Goal: Communication & Community: Participate in discussion

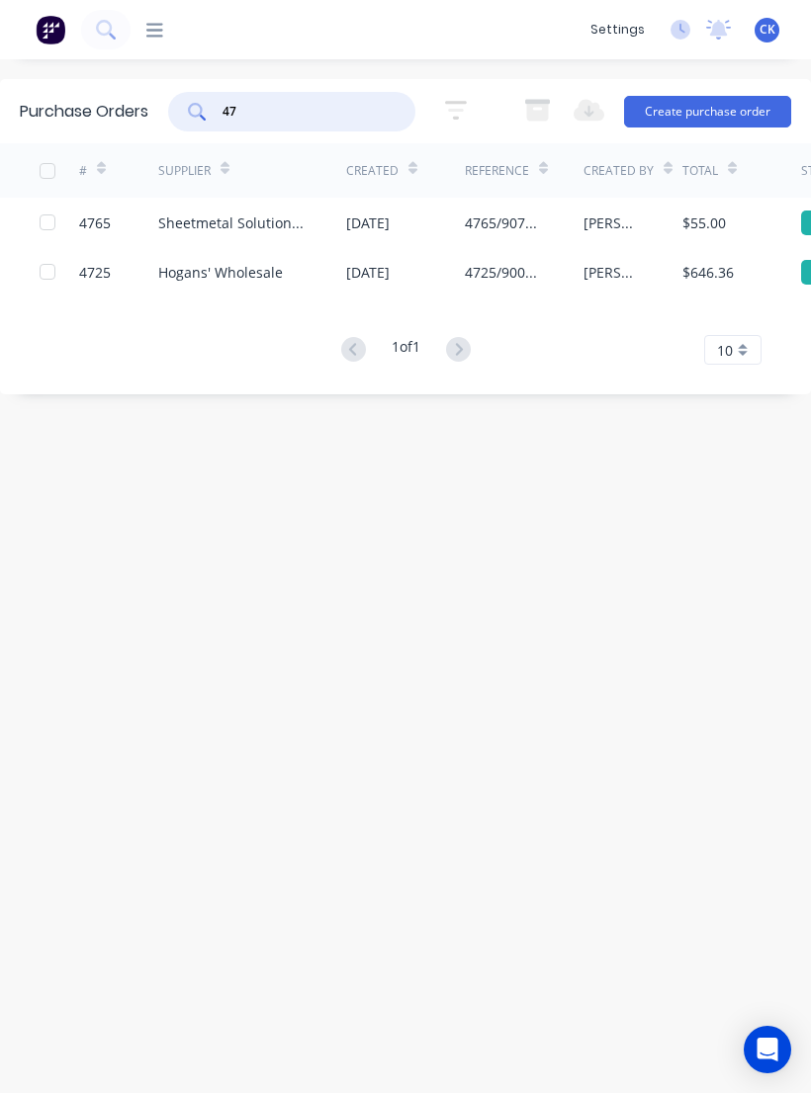
type input "4"
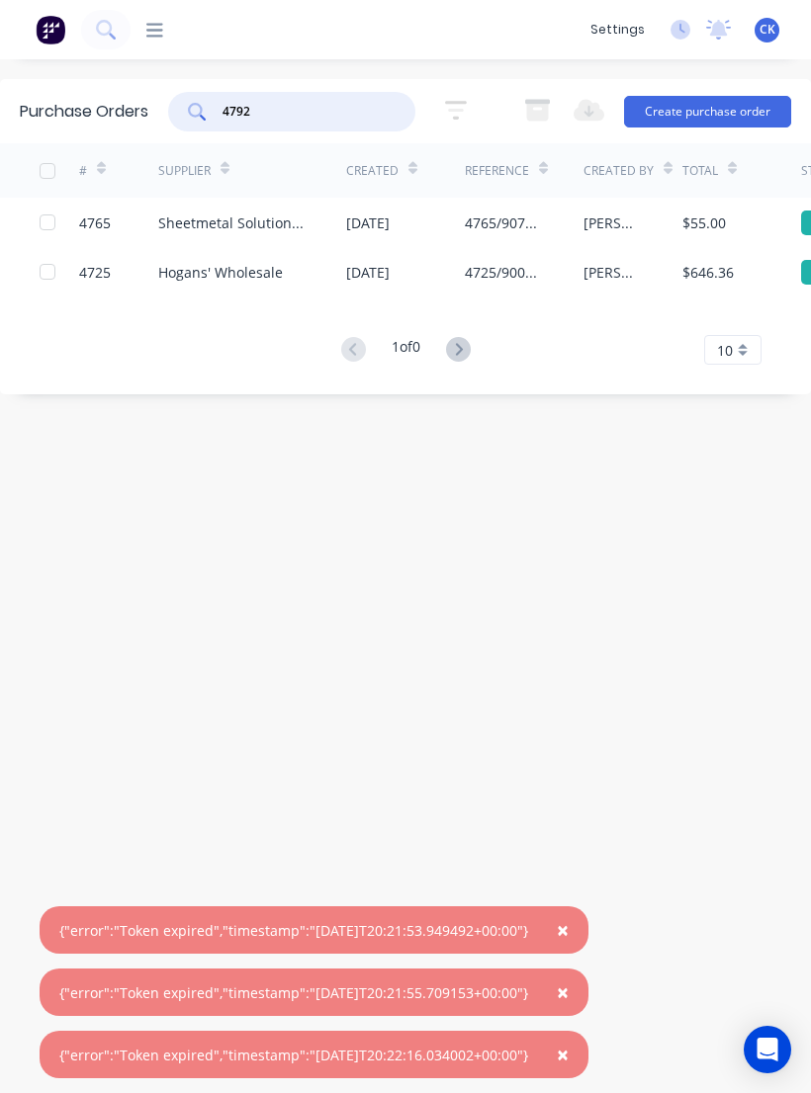
type input "4792"
click at [146, 39] on icon at bounding box center [154, 30] width 17 height 19
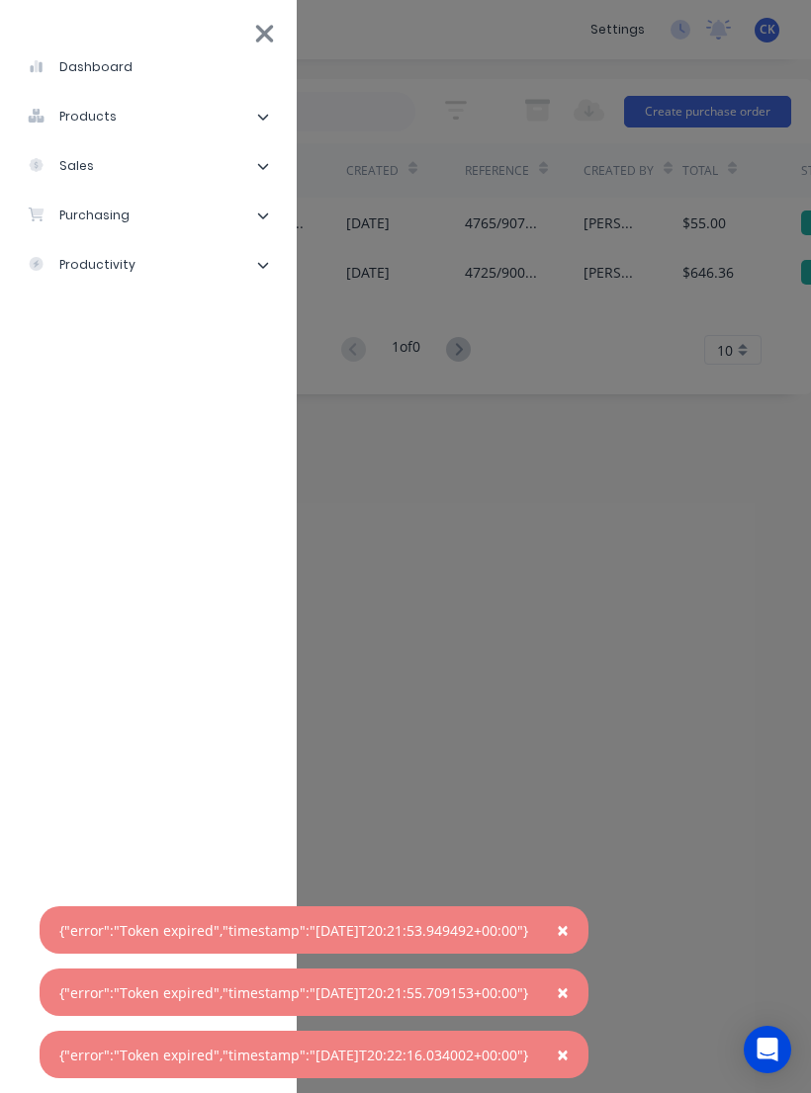
click at [568, 935] on span "×" at bounding box center [563, 930] width 12 height 28
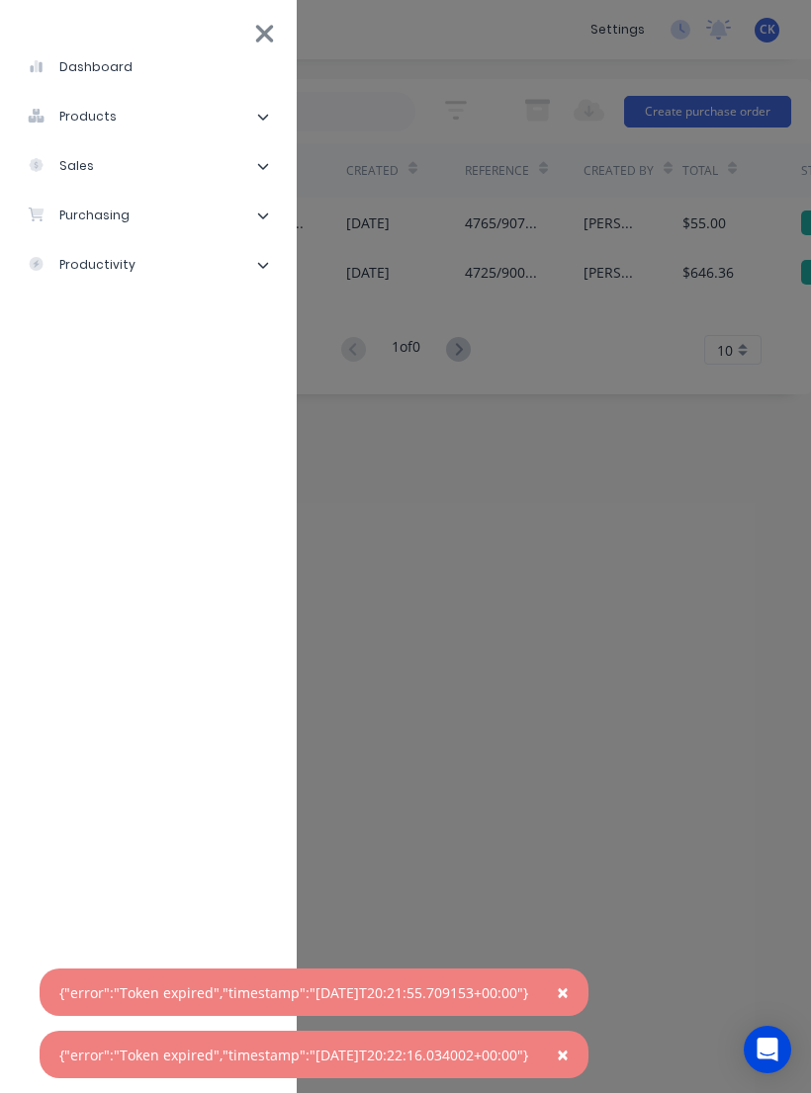
click at [588, 987] on button "×" at bounding box center [562, 992] width 51 height 47
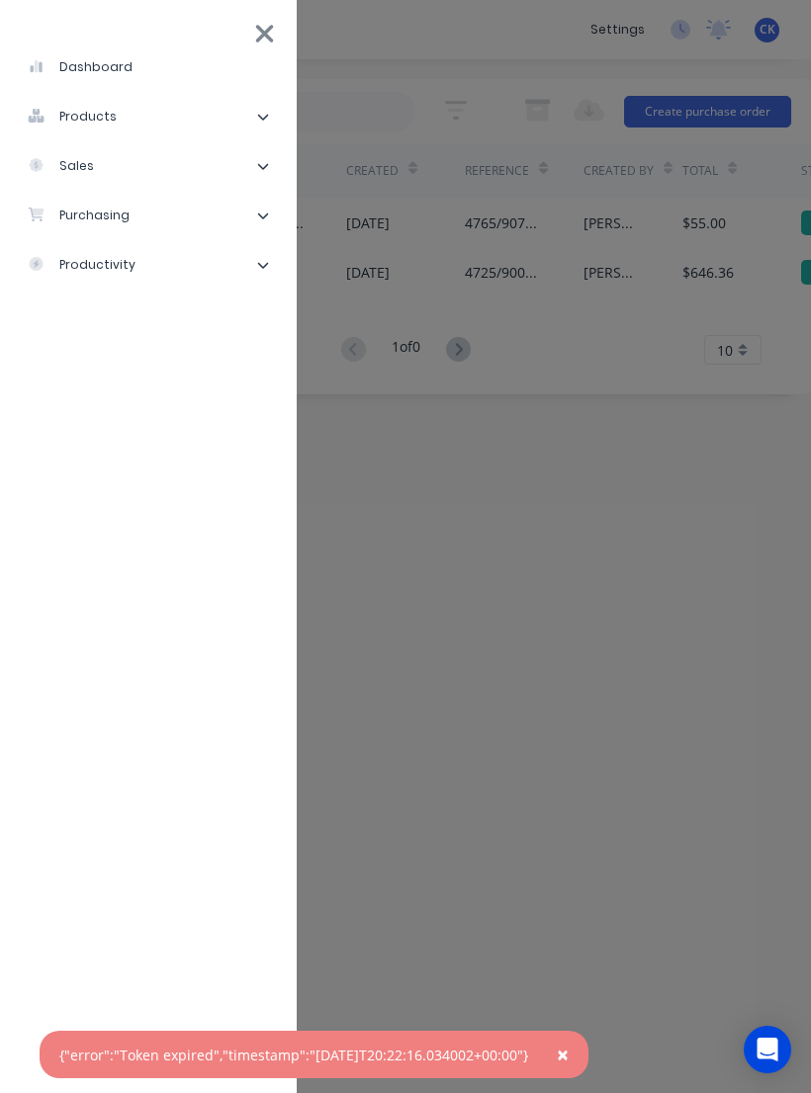
click at [588, 1056] on button "×" at bounding box center [562, 1054] width 51 height 47
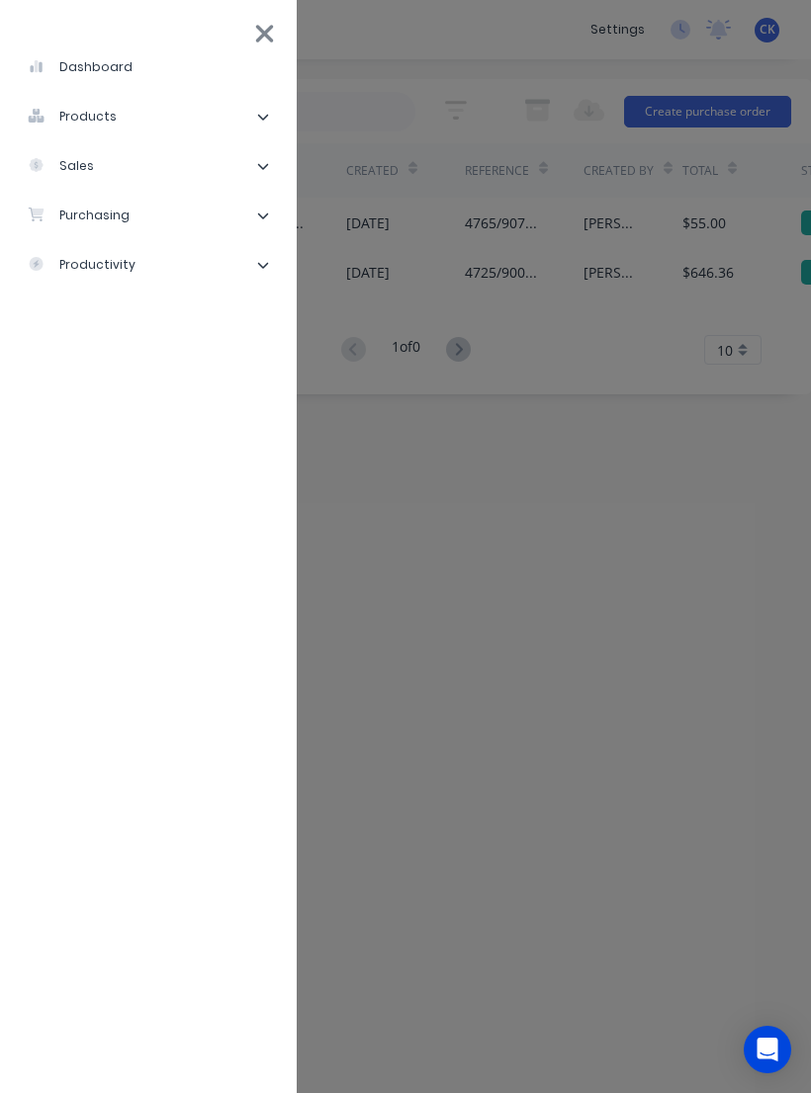
click at [182, 189] on li "sales" at bounding box center [148, 165] width 265 height 49
click at [190, 376] on li "purchasing" at bounding box center [148, 363] width 265 height 49
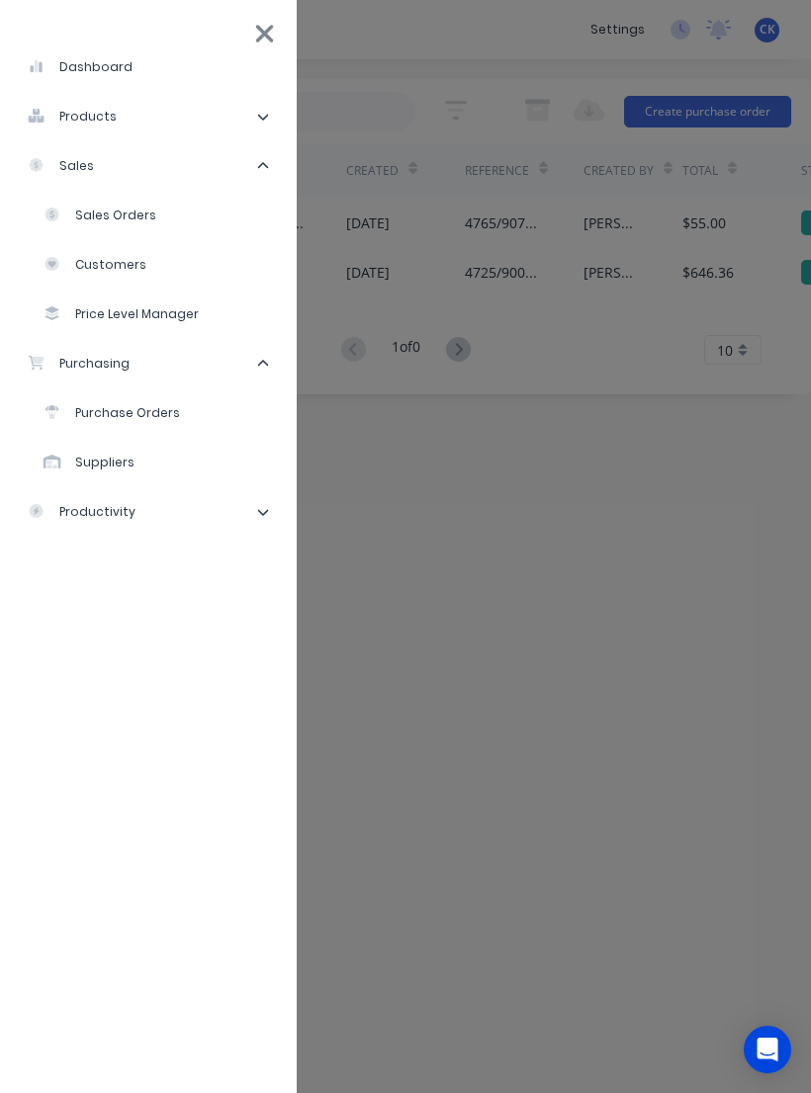
click at [186, 415] on li "Purchase Orders" at bounding box center [156, 413] width 249 height 49
click at [172, 410] on div "Purchase Orders" at bounding box center [111, 413] width 136 height 18
click at [116, 420] on div "Purchase Orders" at bounding box center [111, 413] width 136 height 18
click at [273, 54] on li "dashboard" at bounding box center [148, 67] width 265 height 49
click at [272, 50] on li "dashboard" at bounding box center [148, 67] width 265 height 49
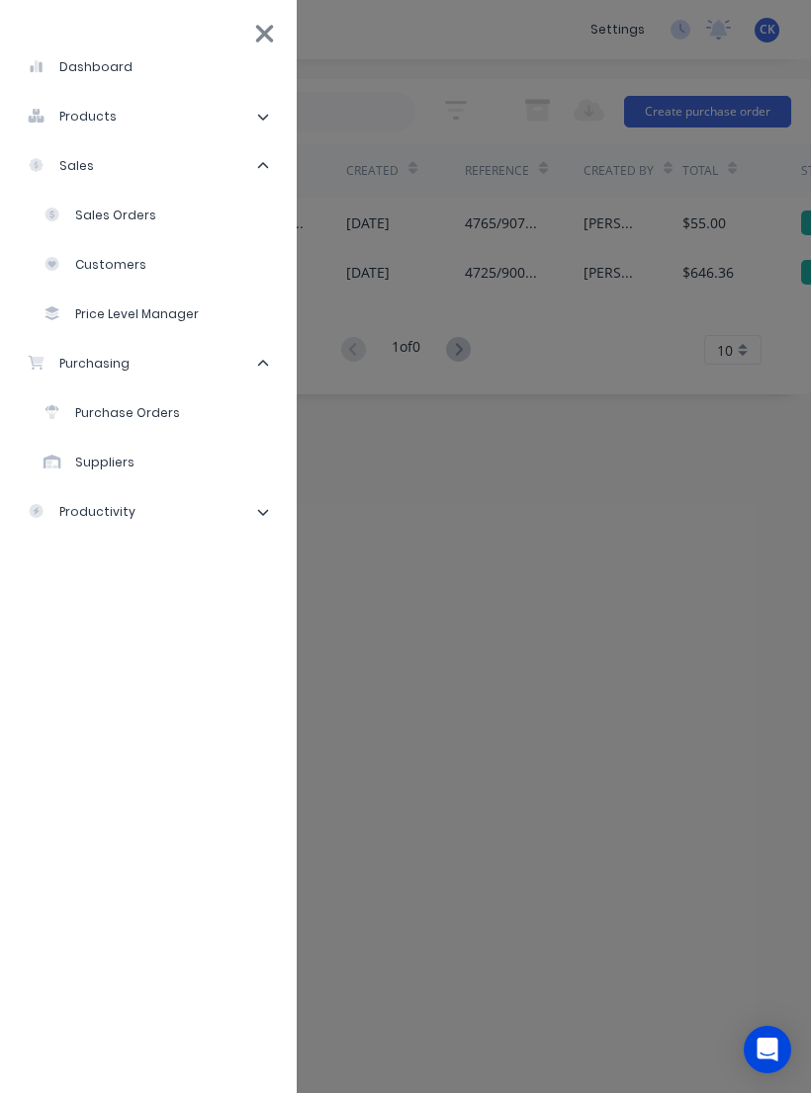
click at [550, 316] on div "dashboard products Product Catalogue Materials sales Sales Orders Customers Pri…" at bounding box center [535, 546] width 811 height 1093
click at [503, 627] on div "dashboard products Product Catalogue Materials sales Sales Orders Customers Pri…" at bounding box center [535, 546] width 811 height 1093
click at [679, 870] on div "dashboard products Product Catalogue Materials sales Sales Orders Customers Pri…" at bounding box center [535, 546] width 811 height 1093
click at [464, 926] on div "dashboard products Product Catalogue Materials sales Sales Orders Customers Pri…" at bounding box center [535, 546] width 811 height 1093
click at [453, 549] on div "dashboard products Product Catalogue Materials sales Sales Orders Customers Pri…" at bounding box center [535, 546] width 811 height 1093
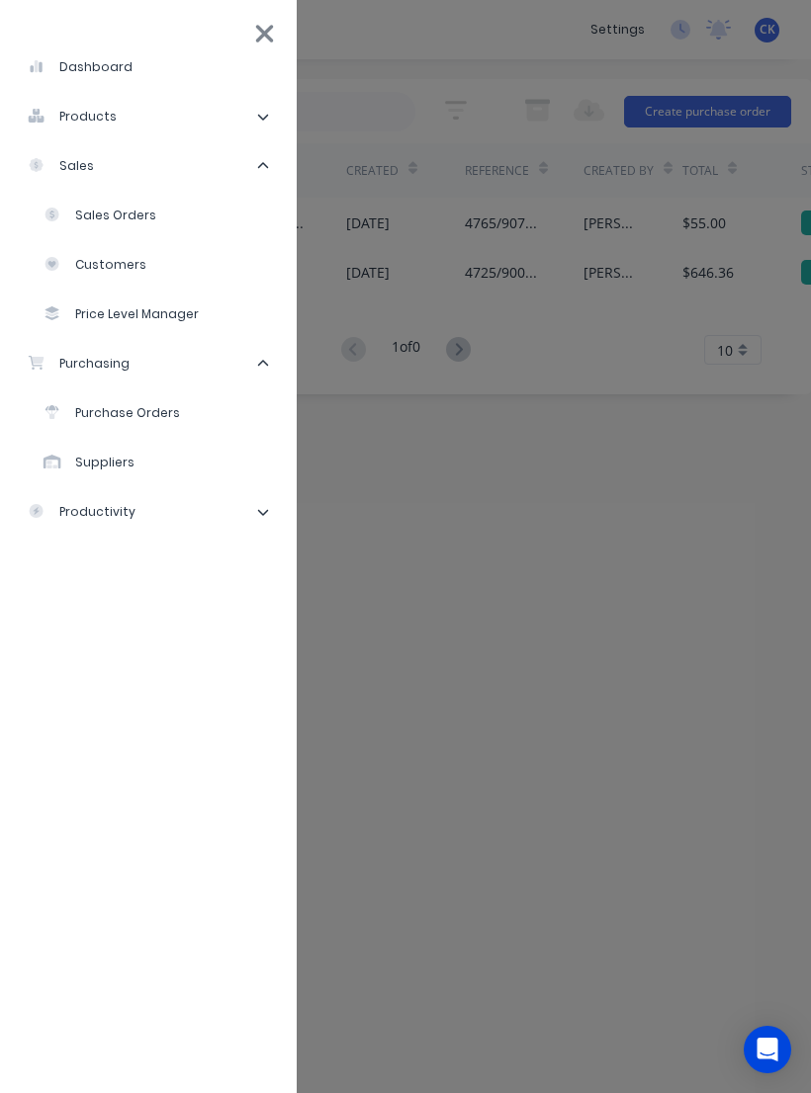
click at [262, 65] on li "dashboard" at bounding box center [148, 67] width 265 height 49
click at [105, 77] on li "dashboard" at bounding box center [148, 67] width 265 height 49
click at [116, 447] on li "Suppliers" at bounding box center [156, 462] width 249 height 49
click at [262, 42] on icon at bounding box center [264, 34] width 21 height 28
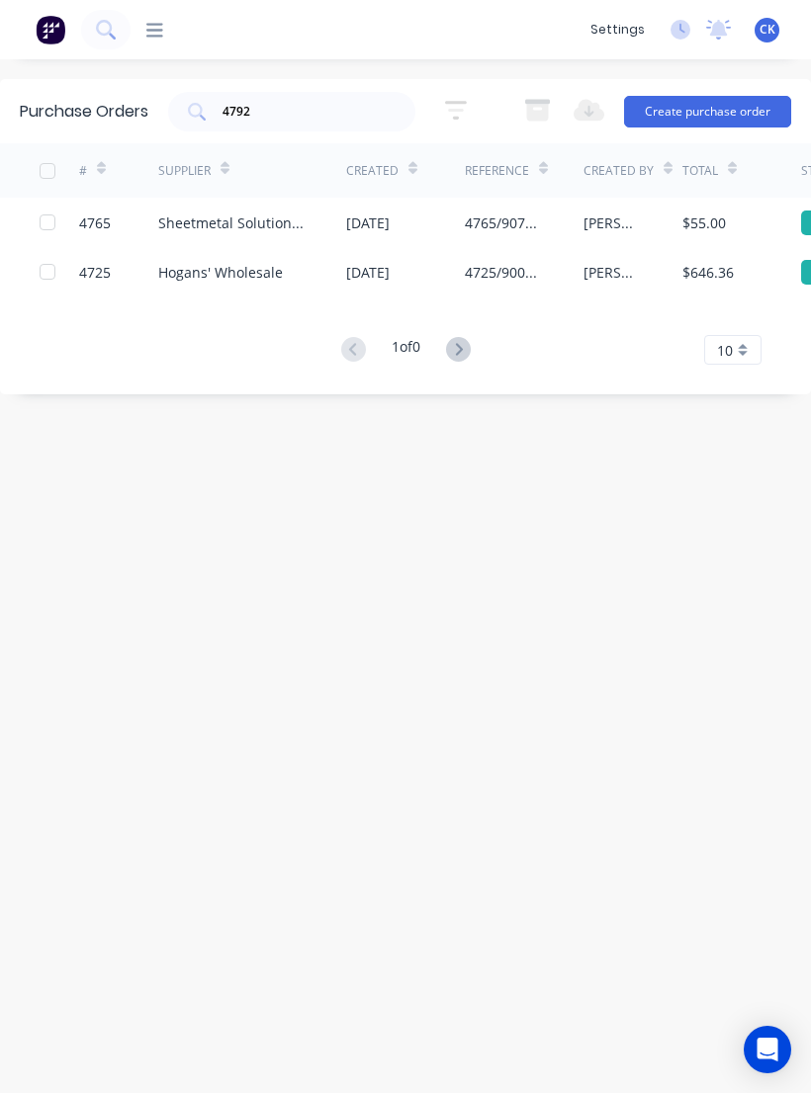
click at [194, 115] on icon at bounding box center [195, 110] width 15 height 15
click at [197, 94] on div "4792" at bounding box center [291, 112] width 247 height 40
click at [203, 111] on icon at bounding box center [195, 110] width 15 height 15
click at [166, 25] on div "dashboard products Product Catalogue Materials sales Sales Orders Customers Pri…" at bounding box center [355, 30] width 450 height 20
click at [159, 34] on icon at bounding box center [154, 30] width 17 height 19
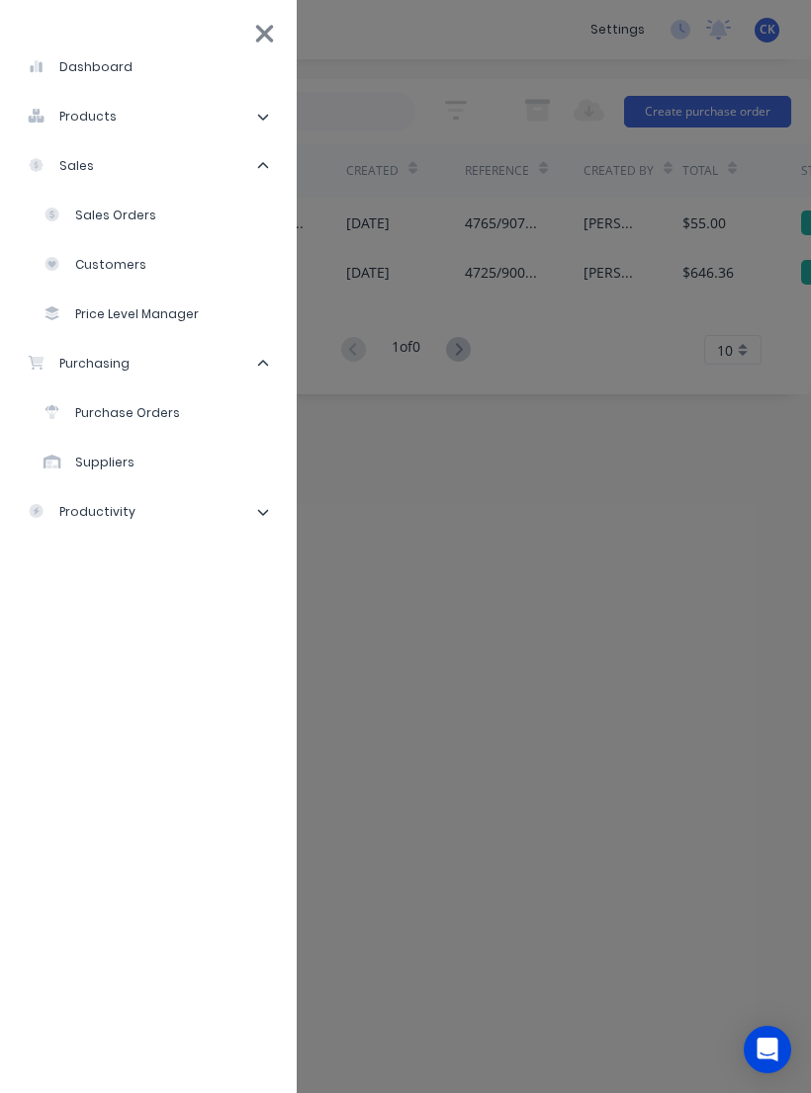
click at [139, 360] on li "purchasing" at bounding box center [148, 363] width 265 height 49
click at [132, 378] on li "purchasing" at bounding box center [148, 363] width 265 height 49
click at [138, 421] on div "Purchase Orders" at bounding box center [111, 413] width 136 height 18
click at [102, 421] on div "Purchase Orders" at bounding box center [111, 413] width 136 height 18
click at [106, 419] on div "Purchase Orders" at bounding box center [111, 413] width 136 height 18
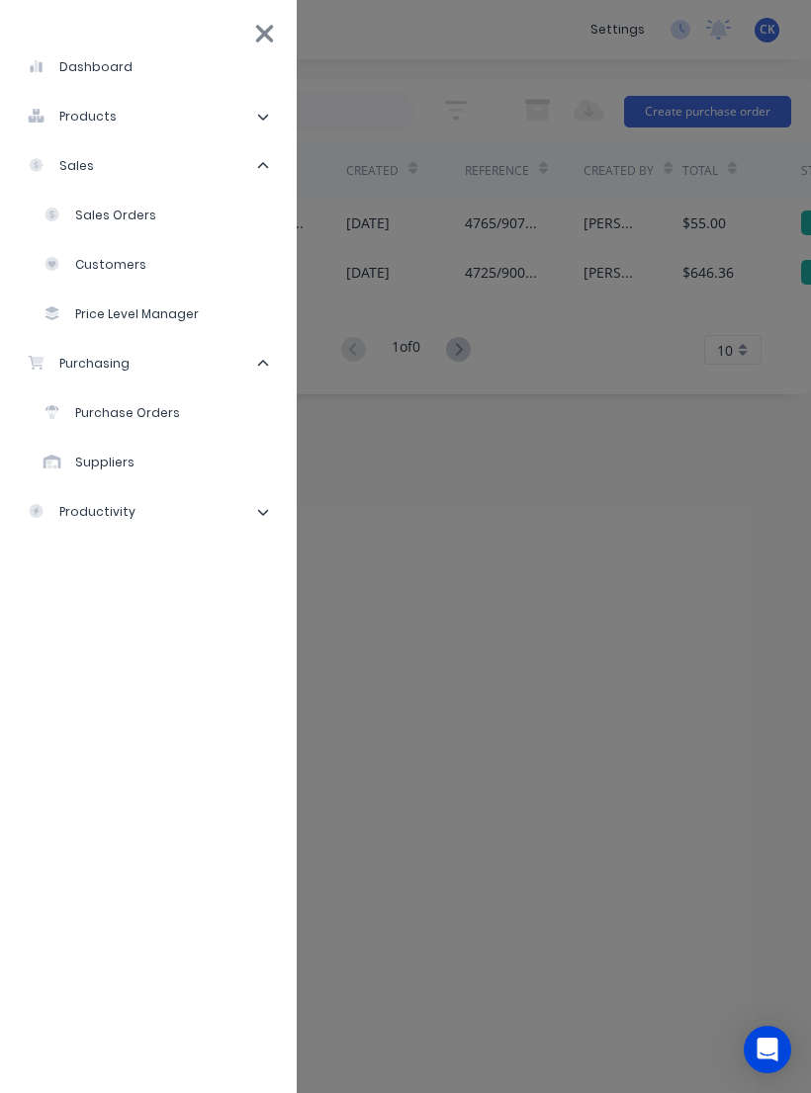
click at [120, 417] on div "Purchase Orders" at bounding box center [111, 413] width 136 height 18
click at [119, 416] on div "Purchase Orders" at bounding box center [111, 413] width 136 height 18
click at [122, 410] on div "Purchase Orders" at bounding box center [111, 413] width 136 height 18
click at [122, 409] on div "Purchase Orders" at bounding box center [111, 413] width 136 height 18
click at [130, 411] on div "Purchase Orders" at bounding box center [111, 413] width 136 height 18
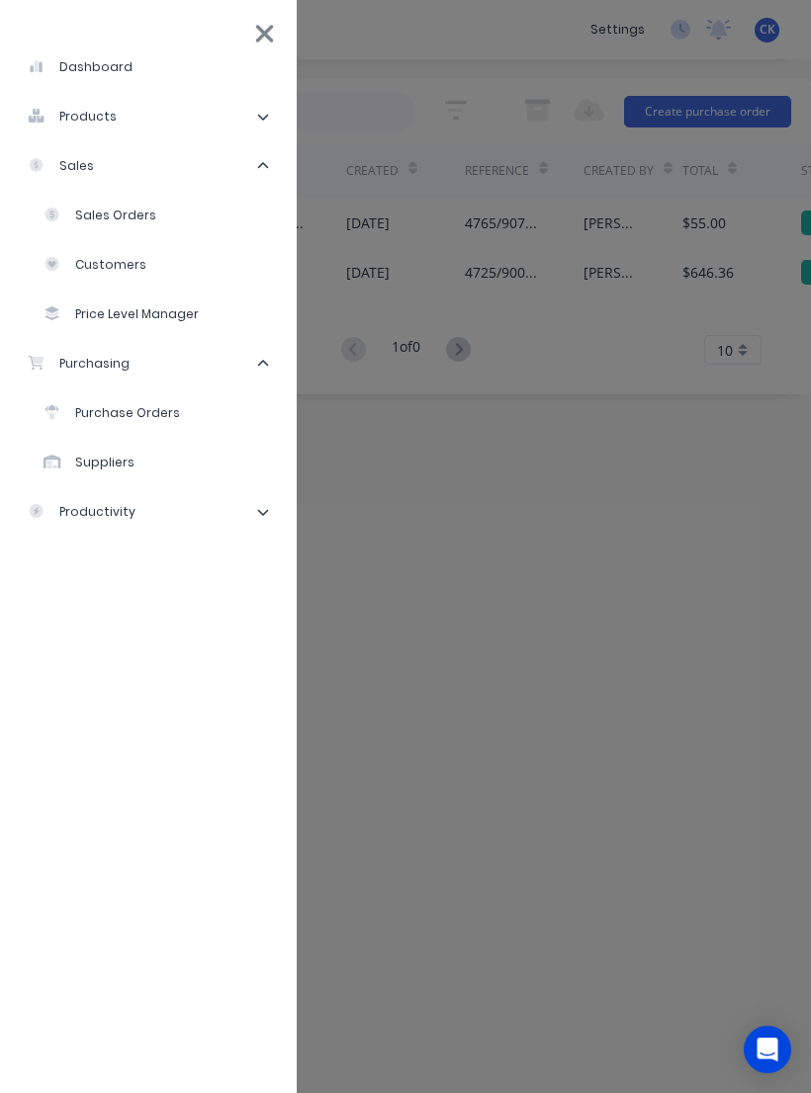
click at [148, 435] on li "Purchase Orders" at bounding box center [156, 413] width 249 height 49
click at [133, 421] on div "Purchase Orders" at bounding box center [111, 413] width 136 height 18
click at [136, 422] on div "Purchase Orders" at bounding box center [111, 413] width 136 height 18
click at [111, 414] on div "Purchase Orders" at bounding box center [111, 413] width 136 height 18
click at [109, 420] on div "Purchase Orders" at bounding box center [111, 413] width 136 height 18
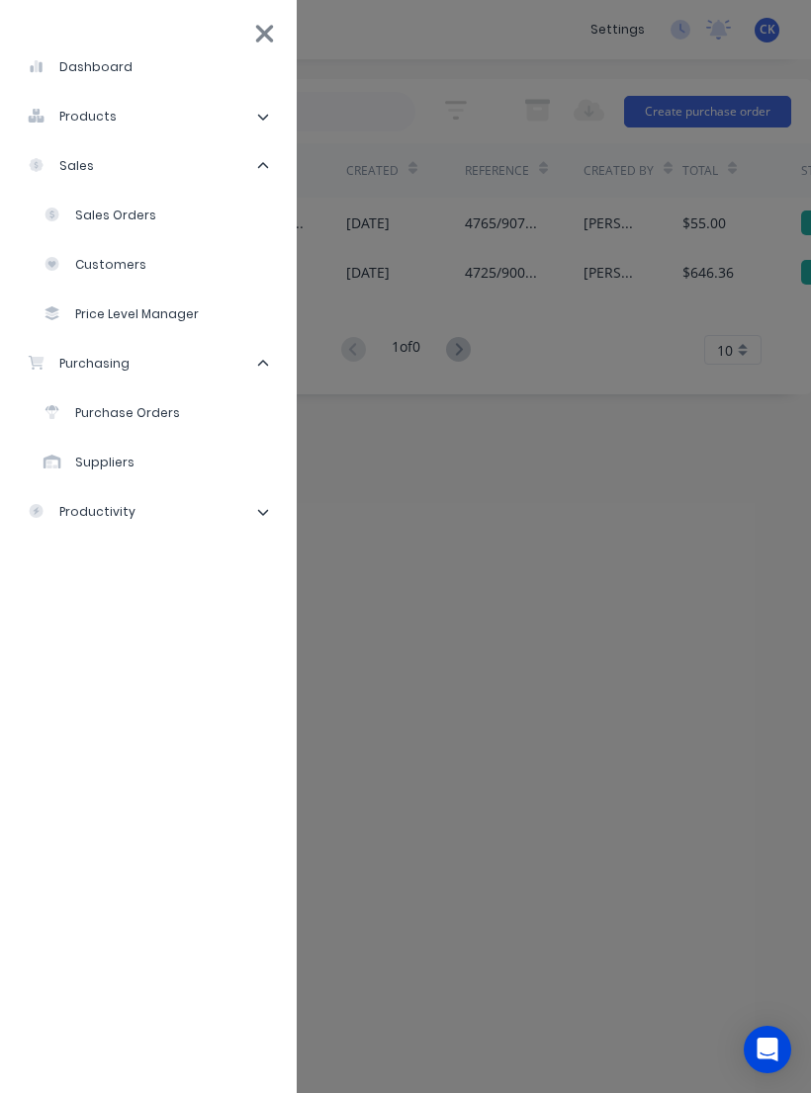
click at [109, 419] on div "Purchase Orders" at bounding box center [111, 413] width 136 height 18
click at [104, 423] on li "Purchase Orders" at bounding box center [156, 413] width 249 height 49
click at [119, 407] on div "Purchase Orders" at bounding box center [111, 413] width 136 height 18
click at [263, 42] on icon at bounding box center [264, 34] width 21 height 28
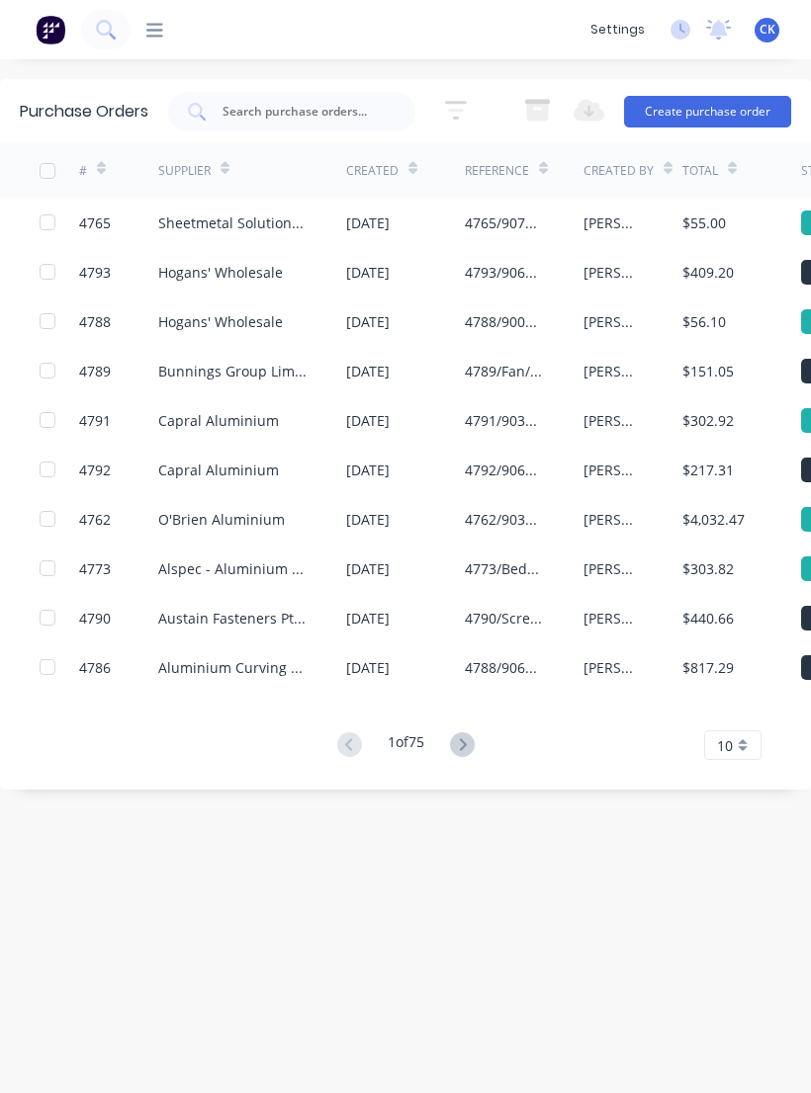
click at [241, 474] on div "Capral Aluminium" at bounding box center [218, 470] width 121 height 21
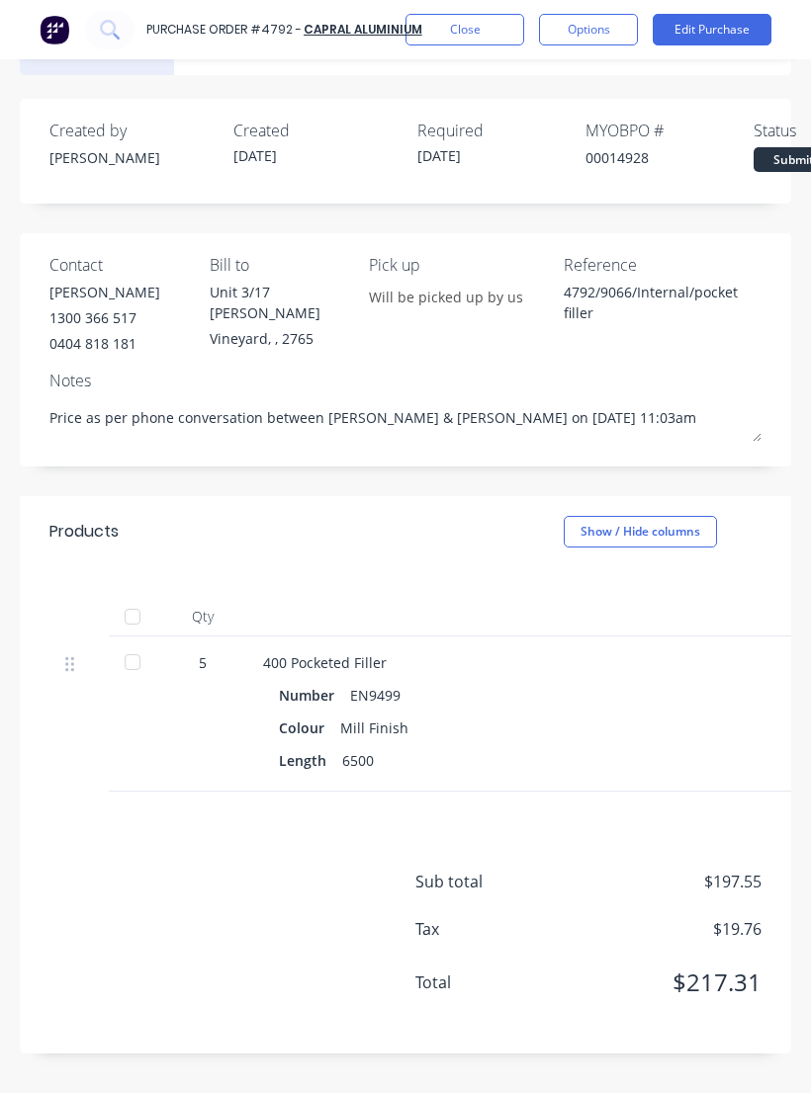
scroll to position [54, 0]
click at [143, 654] on div at bounding box center [133, 663] width 40 height 40
click at [482, 31] on button "Close" at bounding box center [464, 30] width 119 height 32
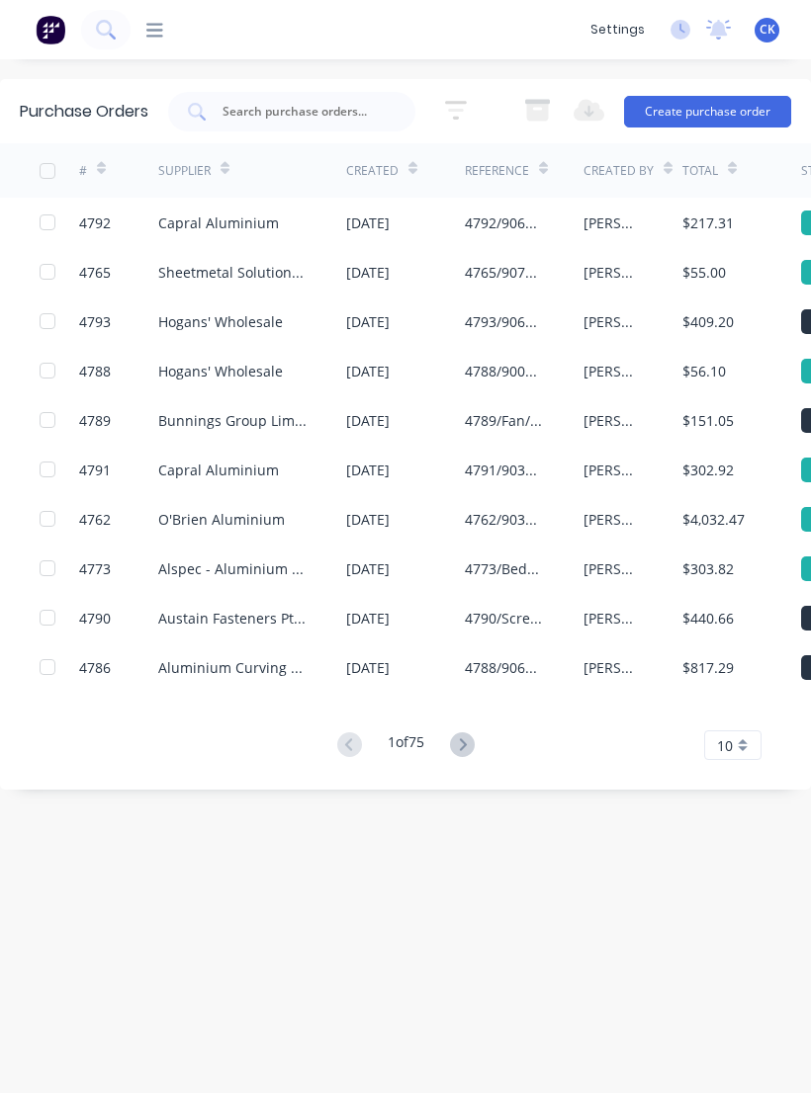
click at [253, 223] on div "Capral Aluminium" at bounding box center [218, 223] width 121 height 21
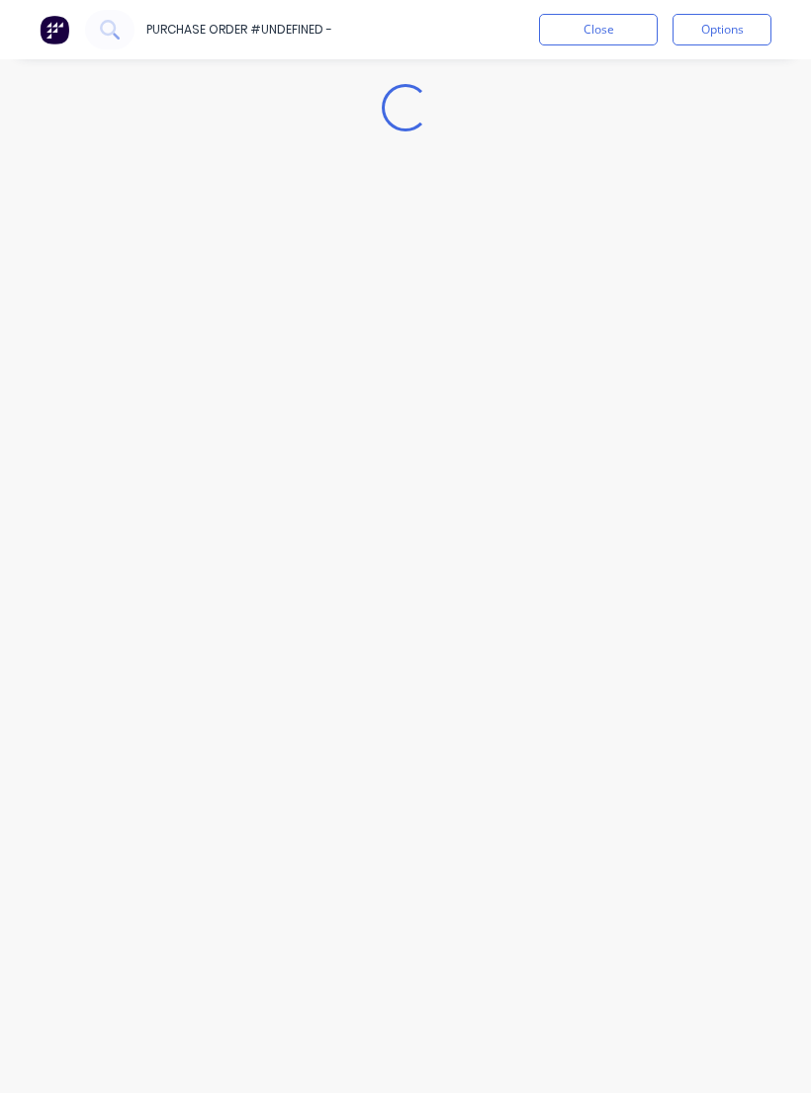
type textarea "x"
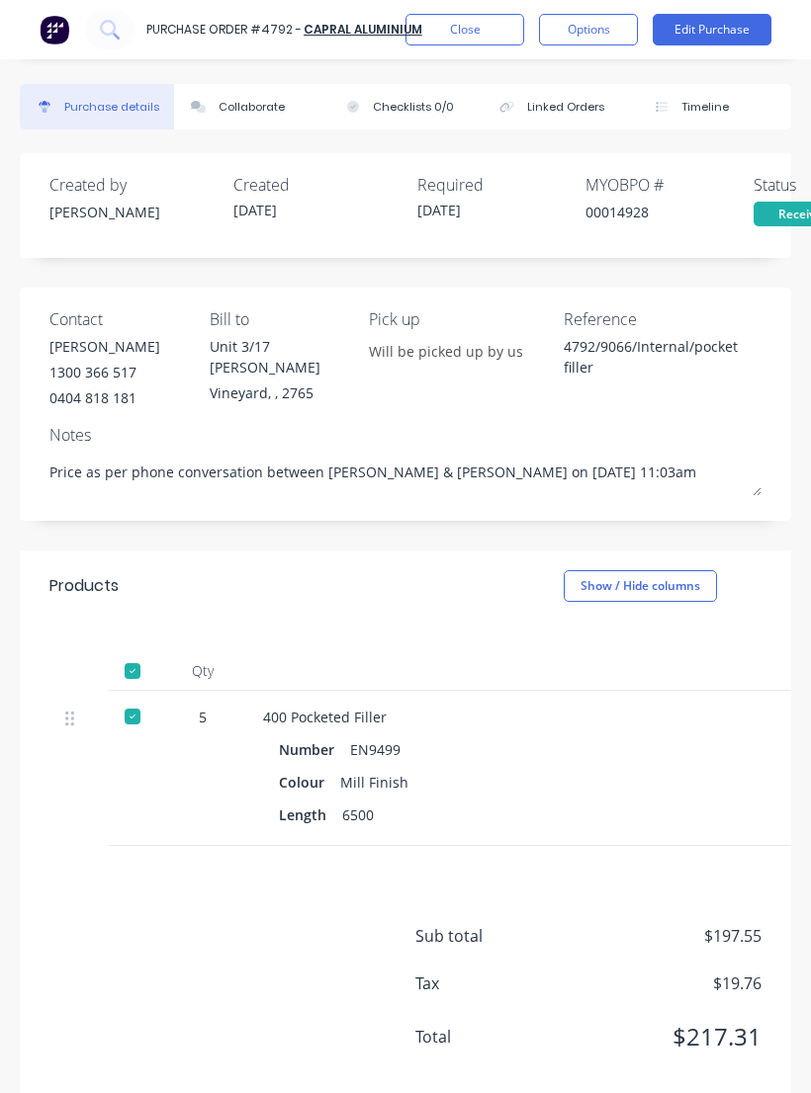
click at [259, 114] on div "Collaborate" at bounding box center [251, 107] width 66 height 17
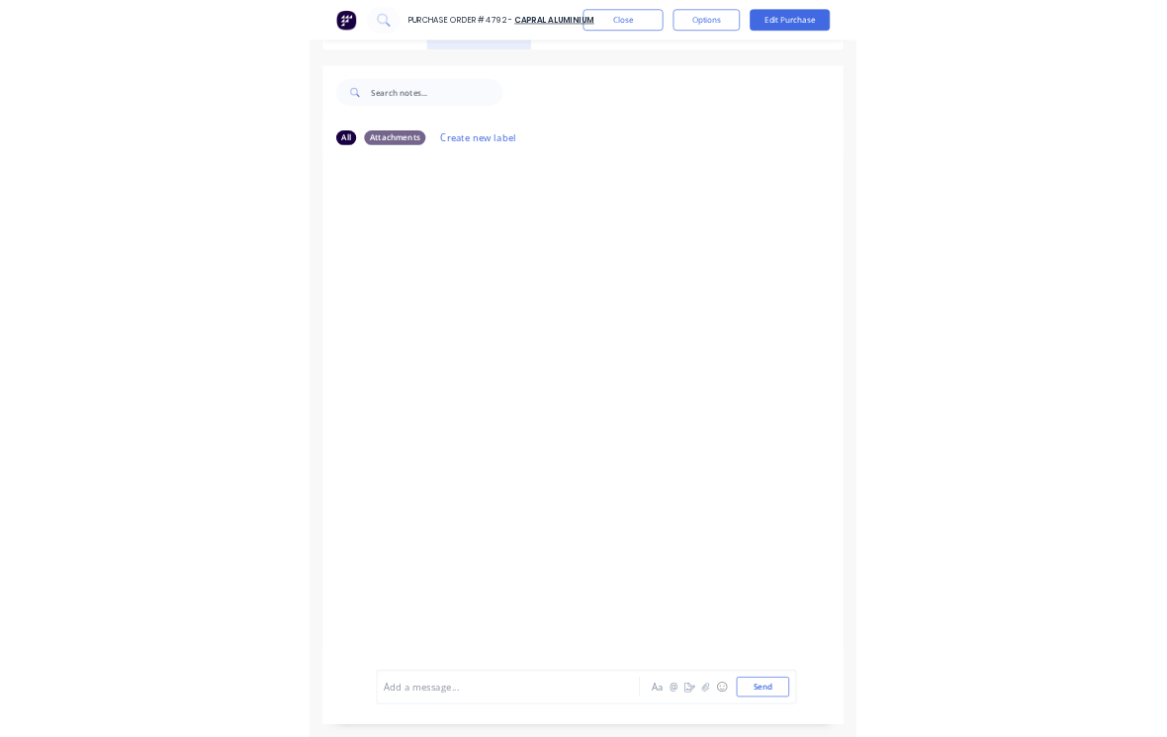
scroll to position [56, 0]
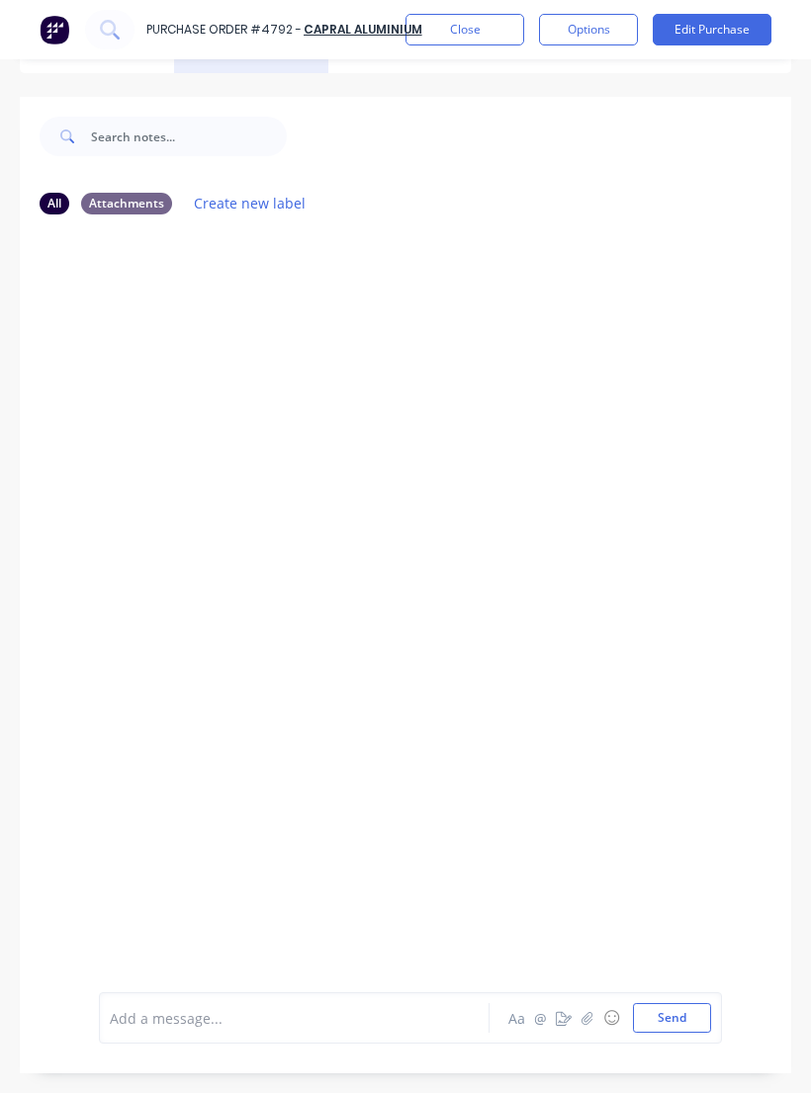
click at [592, 1025] on icon "button" at bounding box center [586, 1018] width 11 height 13
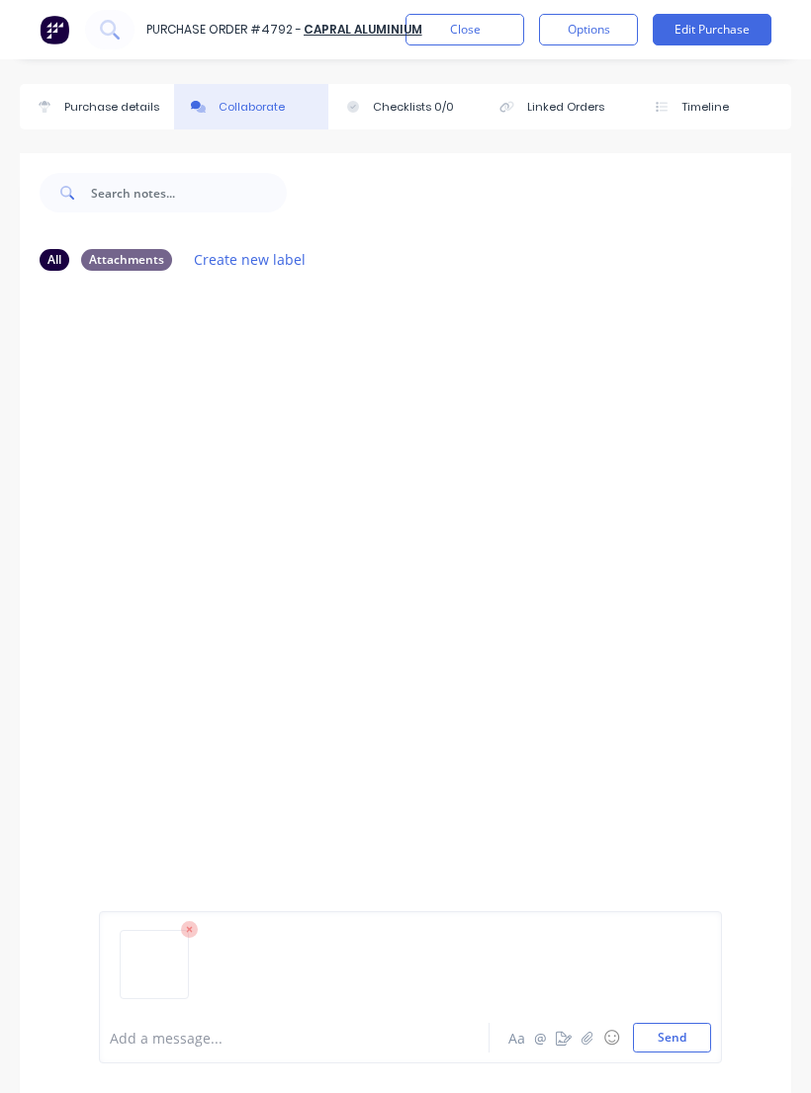
scroll to position [0, 0]
click at [668, 1053] on button "Send" at bounding box center [672, 1038] width 78 height 30
click at [686, 1053] on button "Send" at bounding box center [672, 1038] width 78 height 30
click at [673, 1053] on button "Send" at bounding box center [672, 1038] width 78 height 30
click at [695, 1053] on button "Send" at bounding box center [672, 1038] width 78 height 30
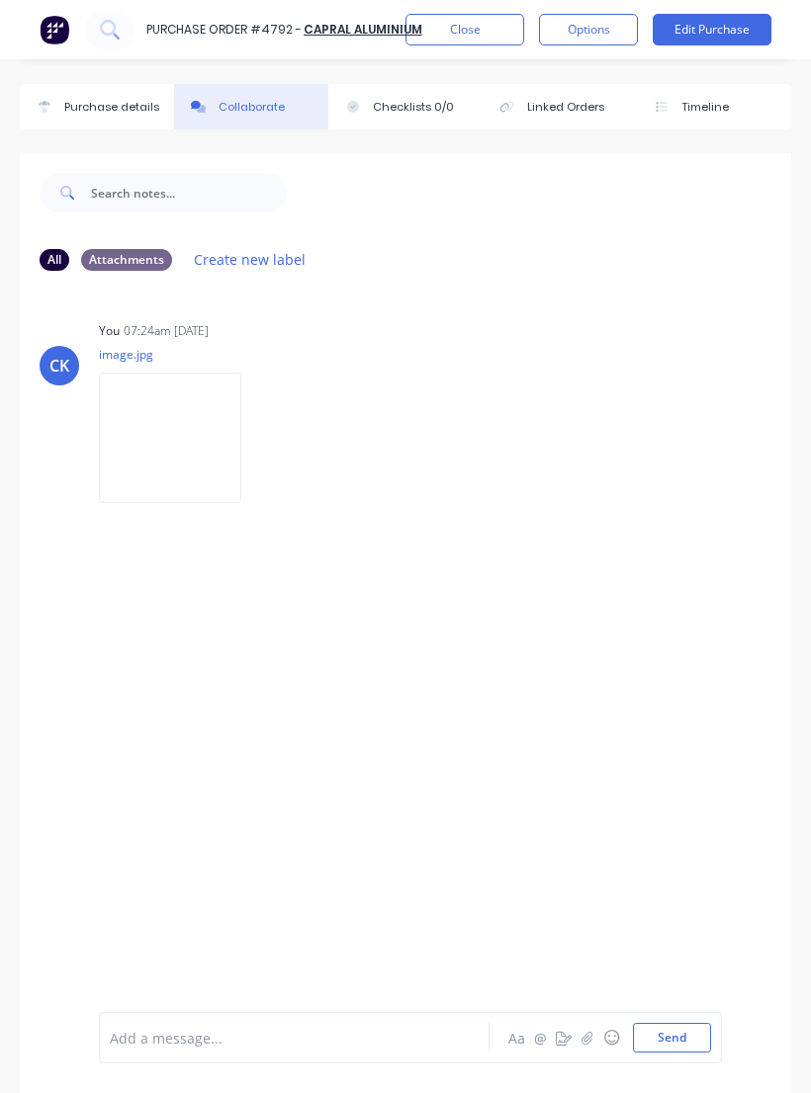
click at [675, 1053] on button "Send" at bounding box center [672, 1038] width 78 height 30
click at [674, 1053] on button "Send" at bounding box center [672, 1038] width 78 height 30
click at [661, 1053] on button "Send" at bounding box center [672, 1038] width 78 height 30
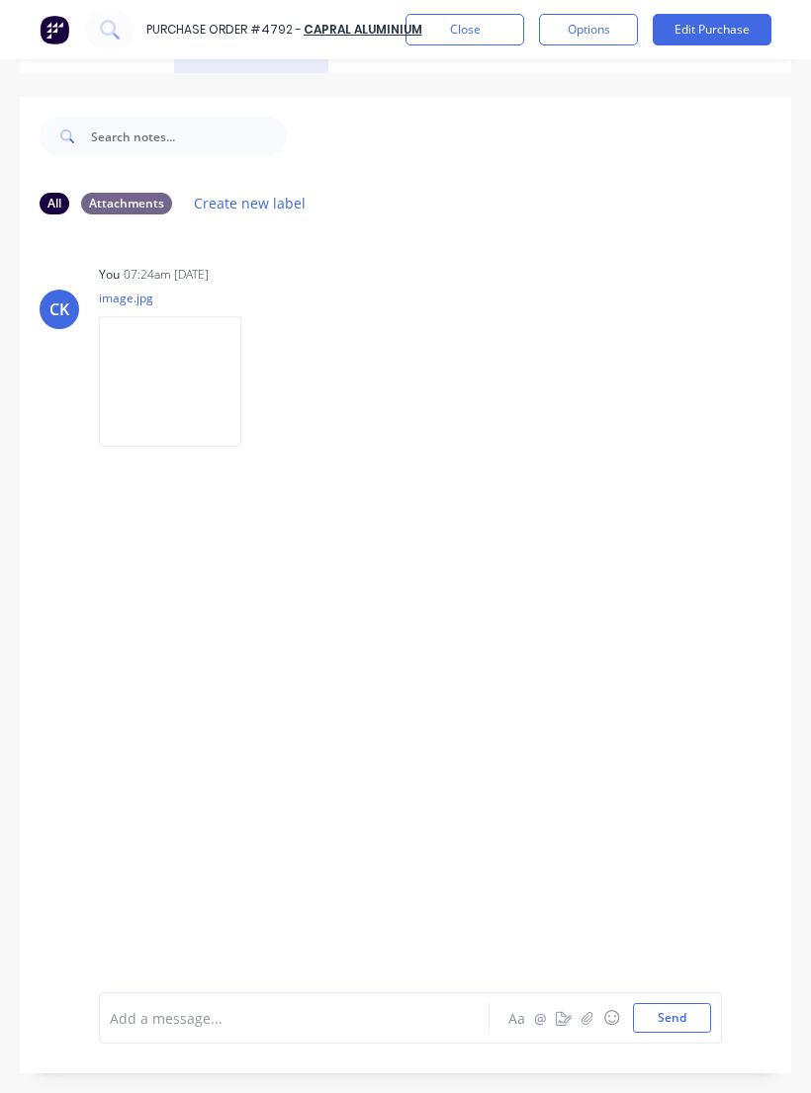
scroll to position [56, 0]
click at [483, 41] on button "Close" at bounding box center [464, 30] width 119 height 32
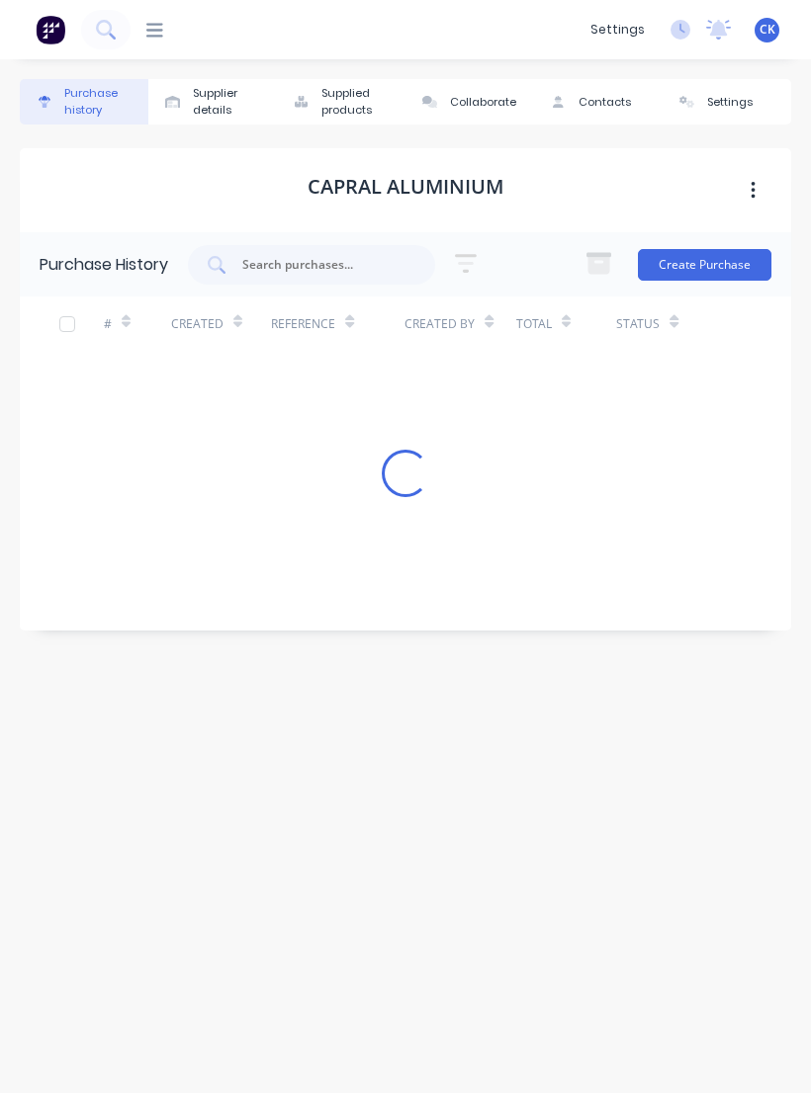
click at [361, 272] on input "text" at bounding box center [322, 265] width 164 height 20
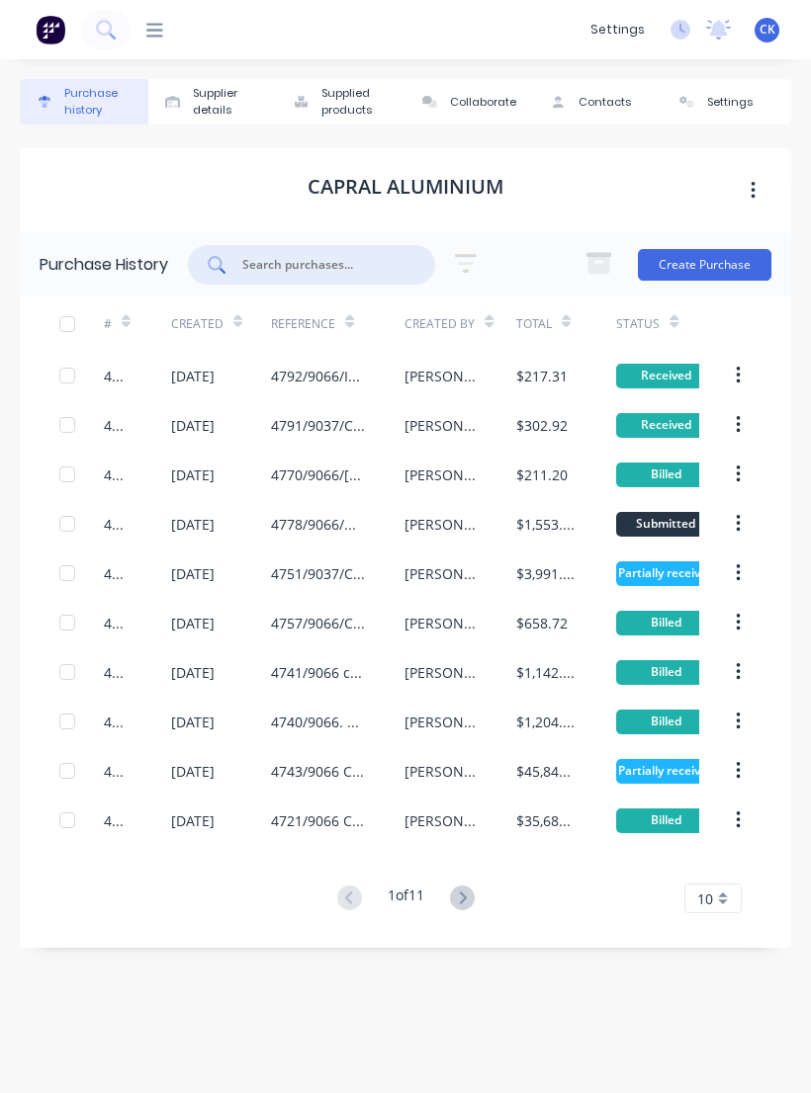
click at [71, 74] on div "Purchase history Supplier details Supplied products Collaborate Contacts Settin…" at bounding box center [405, 566] width 811 height 1014
click at [160, 37] on icon at bounding box center [154, 30] width 17 height 14
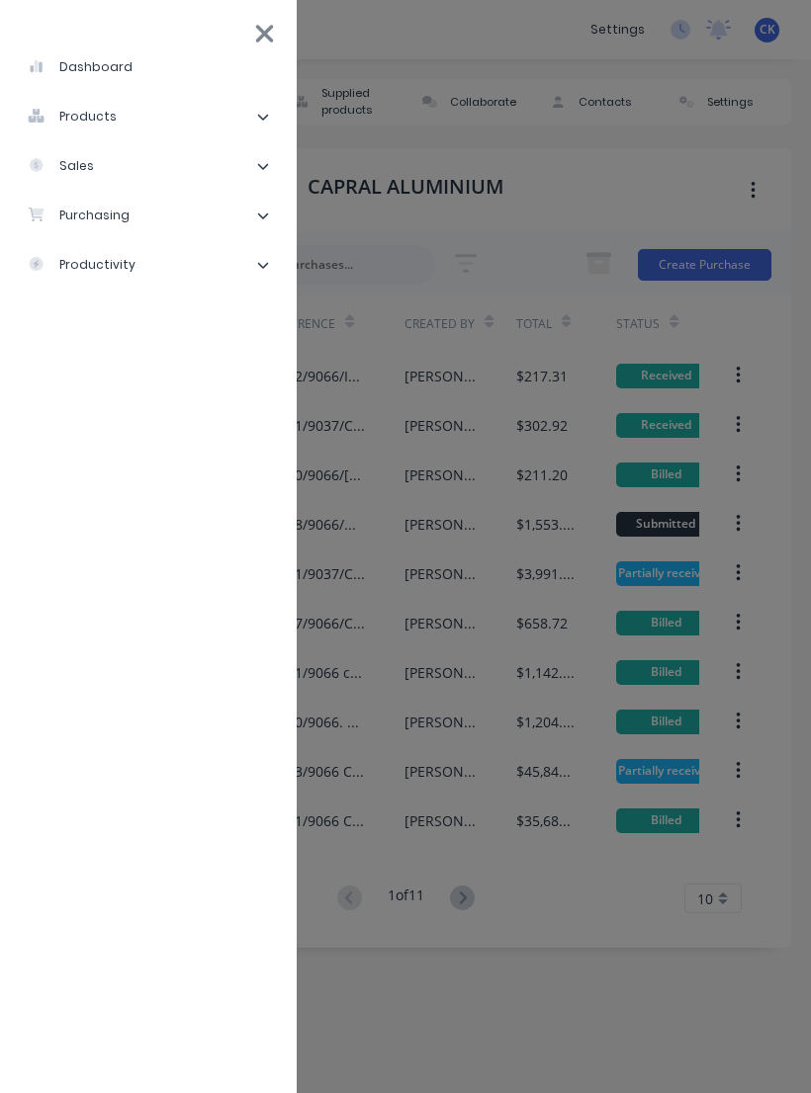
click at [183, 218] on li "purchasing" at bounding box center [148, 215] width 265 height 49
click at [240, 265] on li "Purchase Orders" at bounding box center [156, 264] width 249 height 49
click at [100, 266] on div "Purchase Orders" at bounding box center [111, 265] width 136 height 18
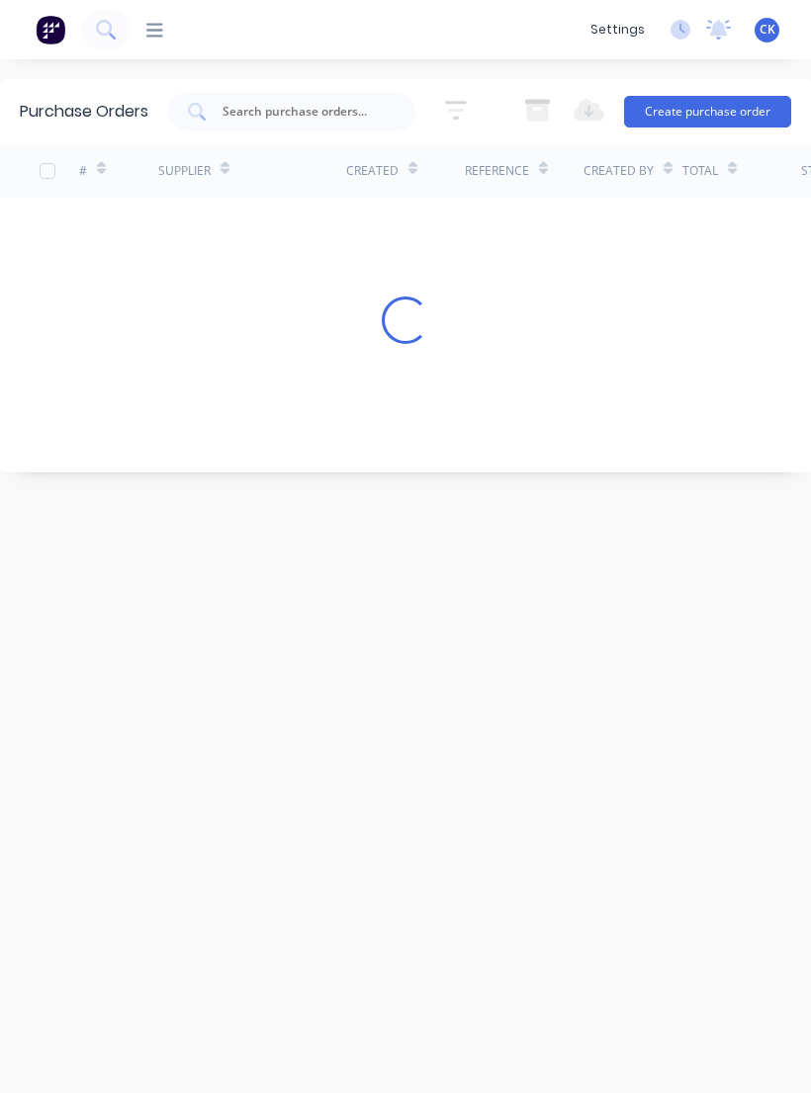
click at [342, 119] on input "text" at bounding box center [302, 112] width 164 height 20
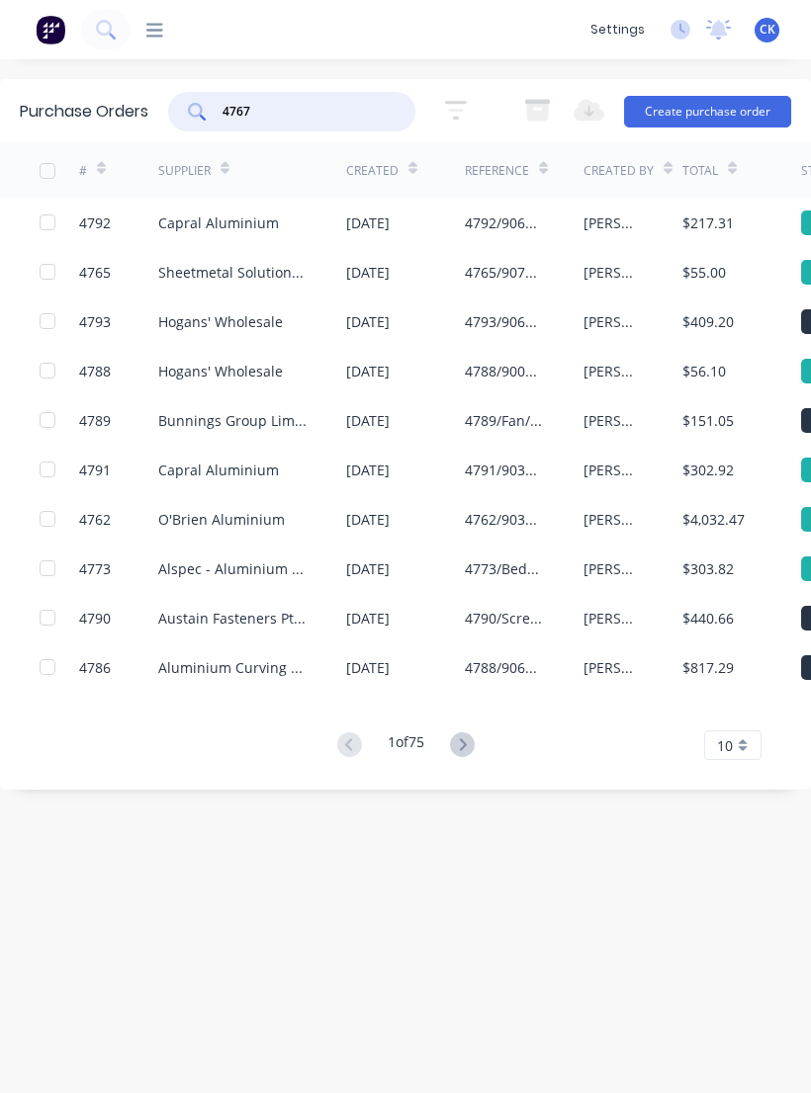
type input "4767"
click at [204, 114] on icon at bounding box center [197, 112] width 18 height 18
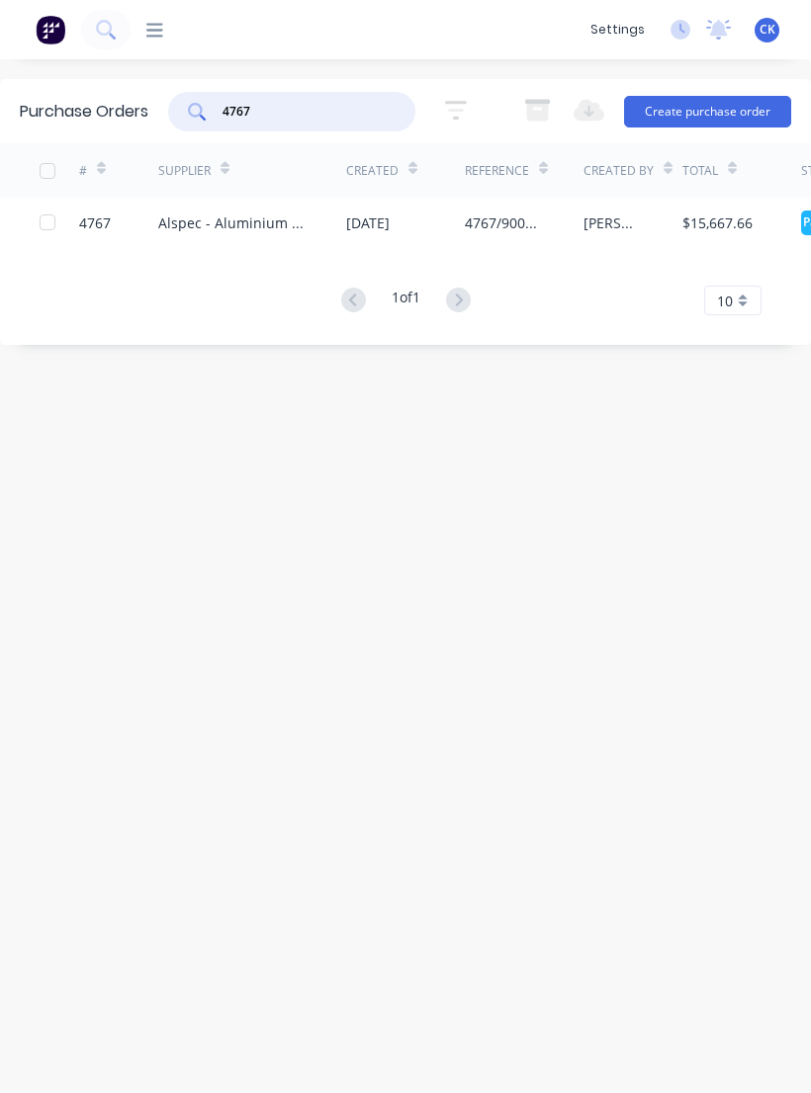
click at [284, 225] on div "Alspec - Aluminium Specialties Group Pty Ltd" at bounding box center [232, 223] width 148 height 21
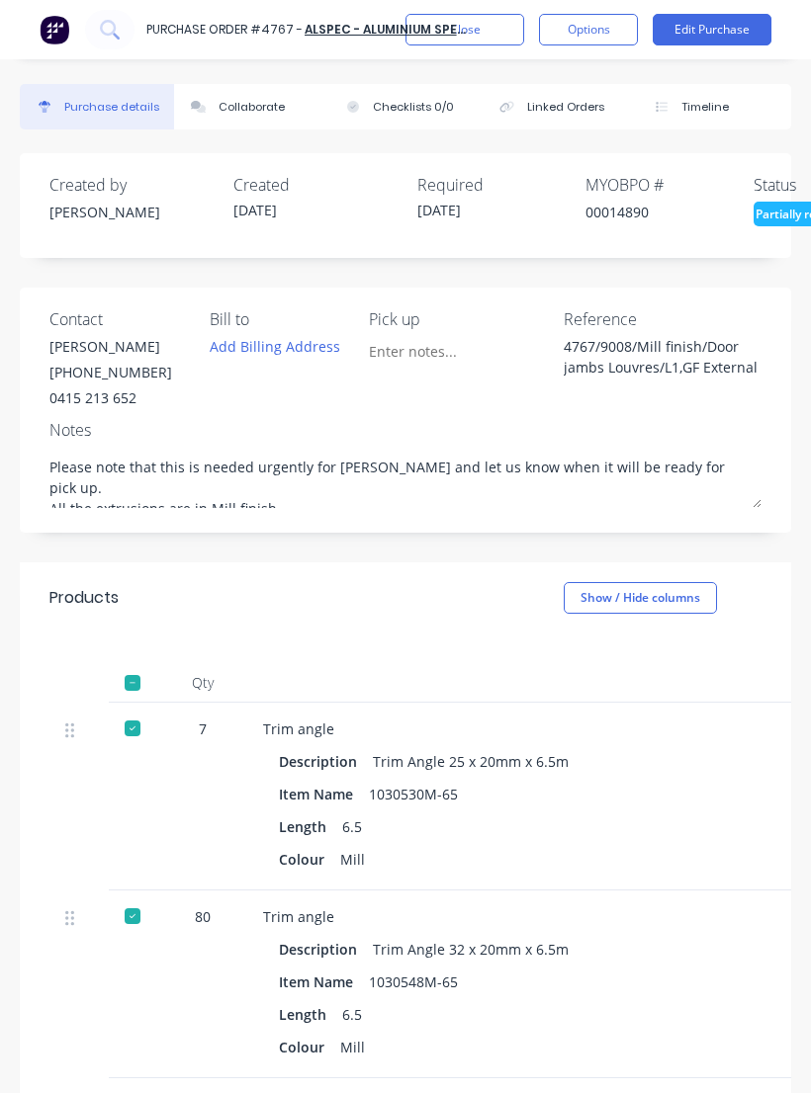
type textarea "x"
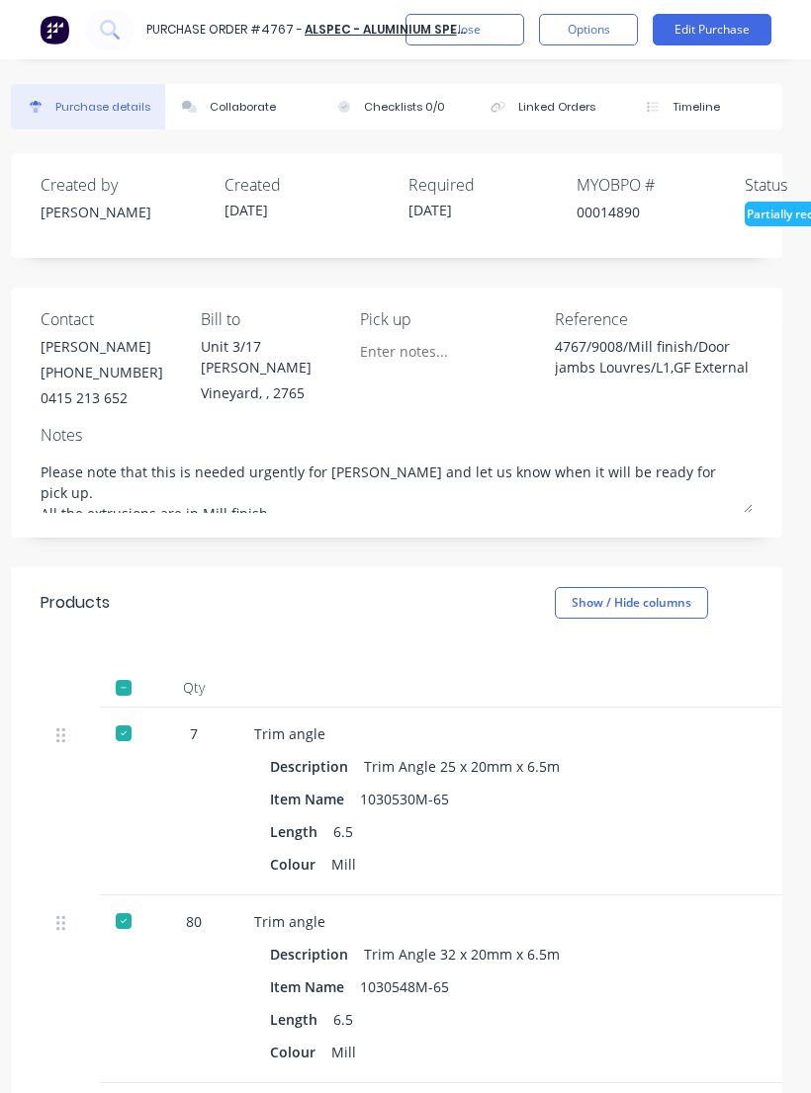
scroll to position [0, 9]
click at [260, 107] on div "Collaborate" at bounding box center [243, 107] width 66 height 17
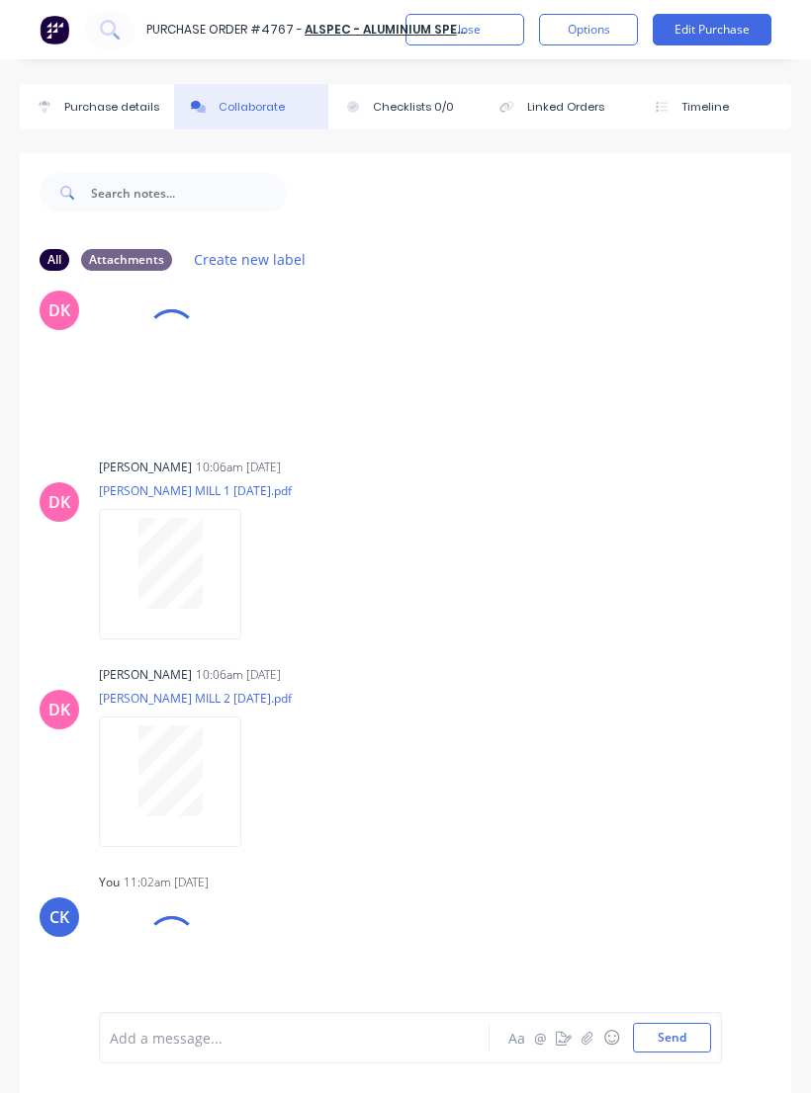
scroll to position [53, 0]
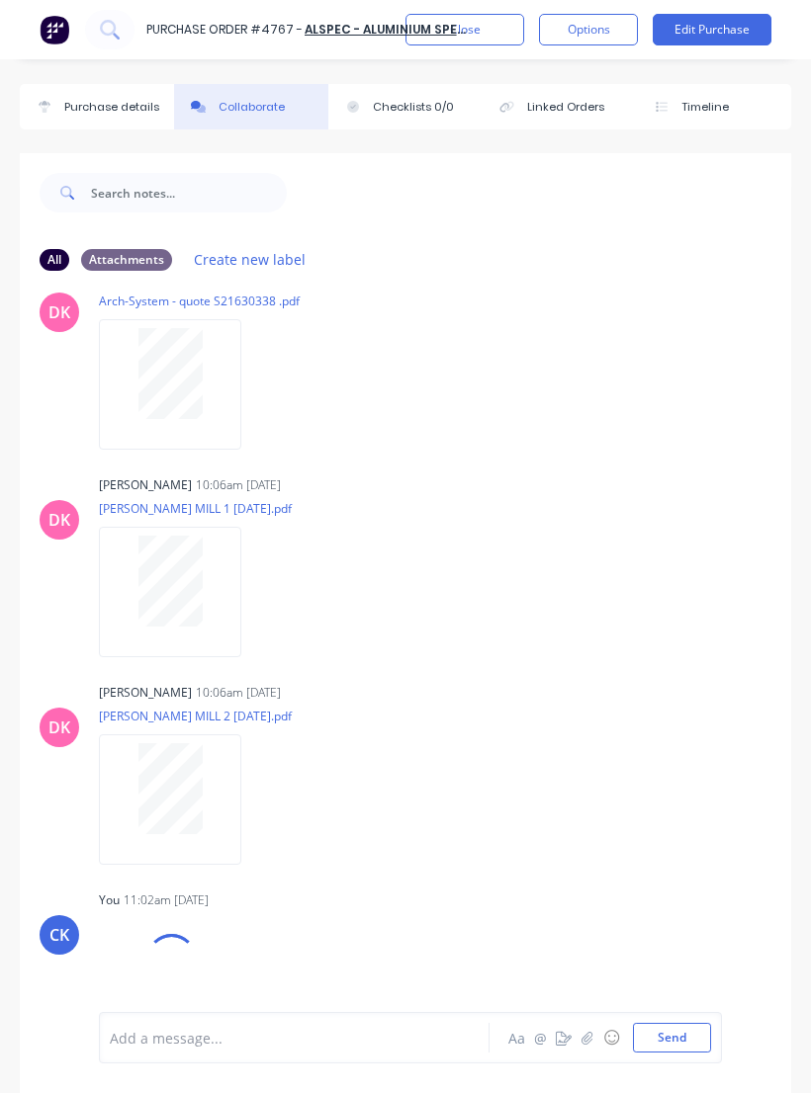
click at [591, 1045] on icon "button" at bounding box center [587, 1038] width 12 height 14
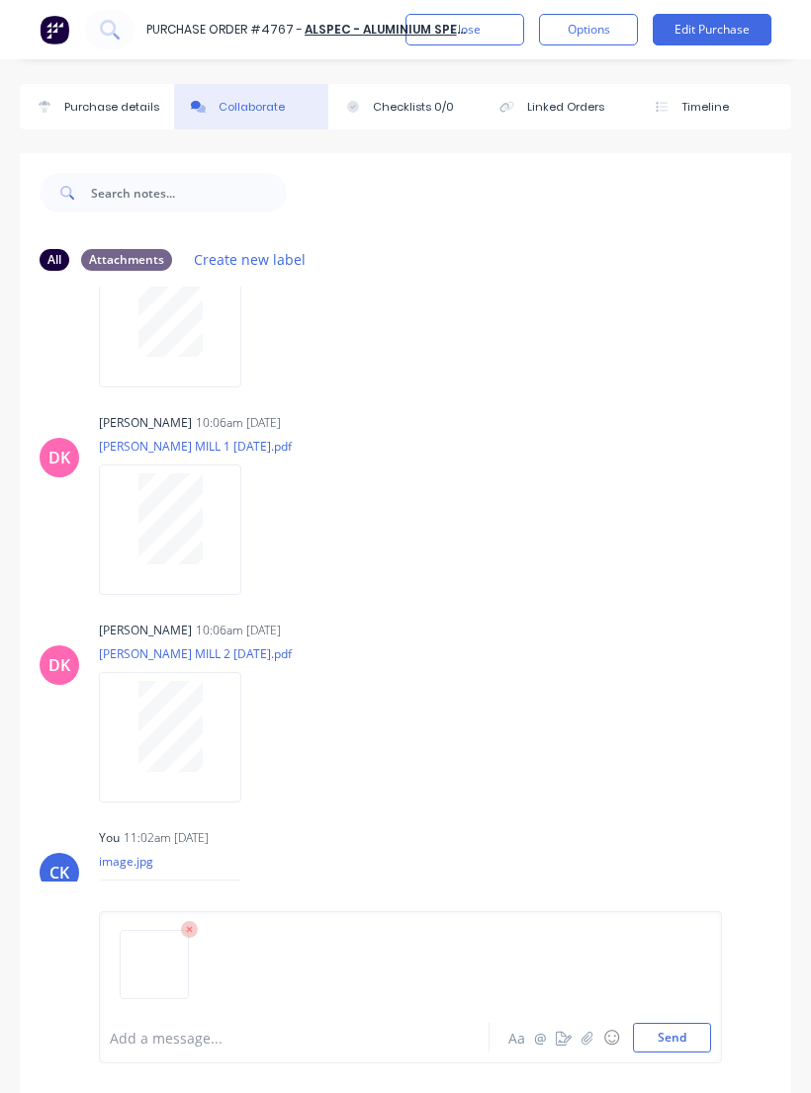
click at [674, 1053] on button "Send" at bounding box center [672, 1038] width 78 height 30
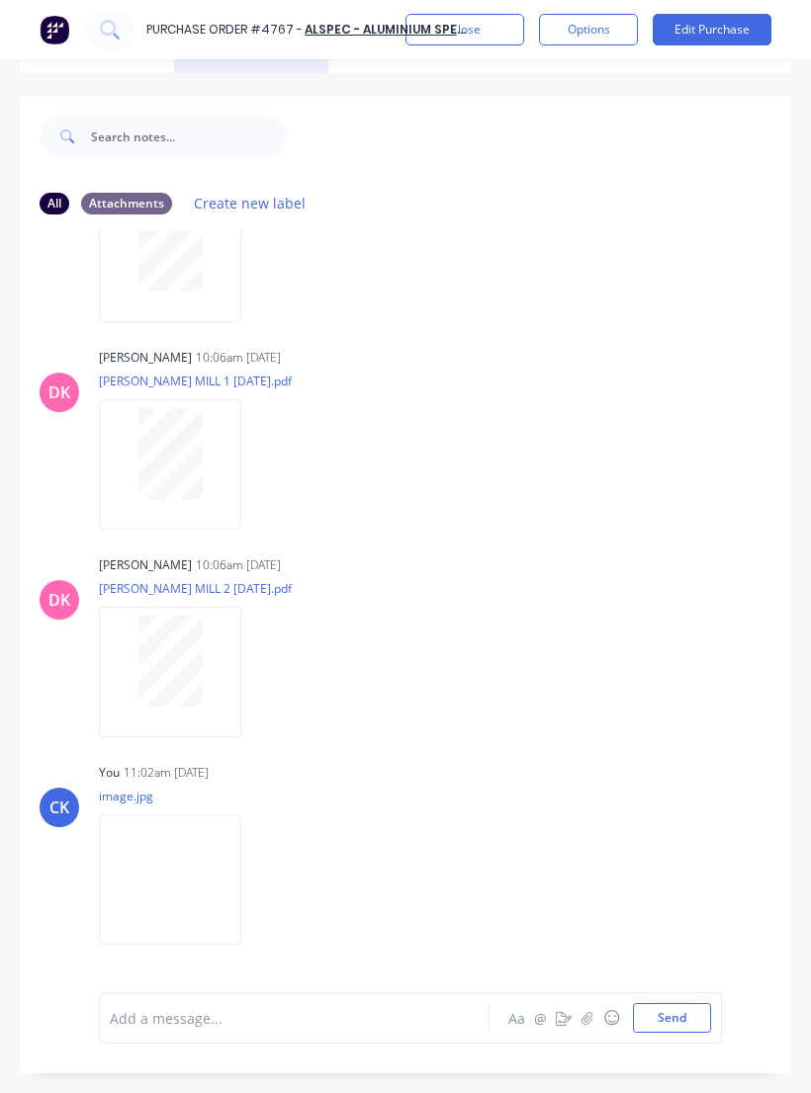
scroll to position [49, 0]
